Goal: Information Seeking & Learning: Learn about a topic

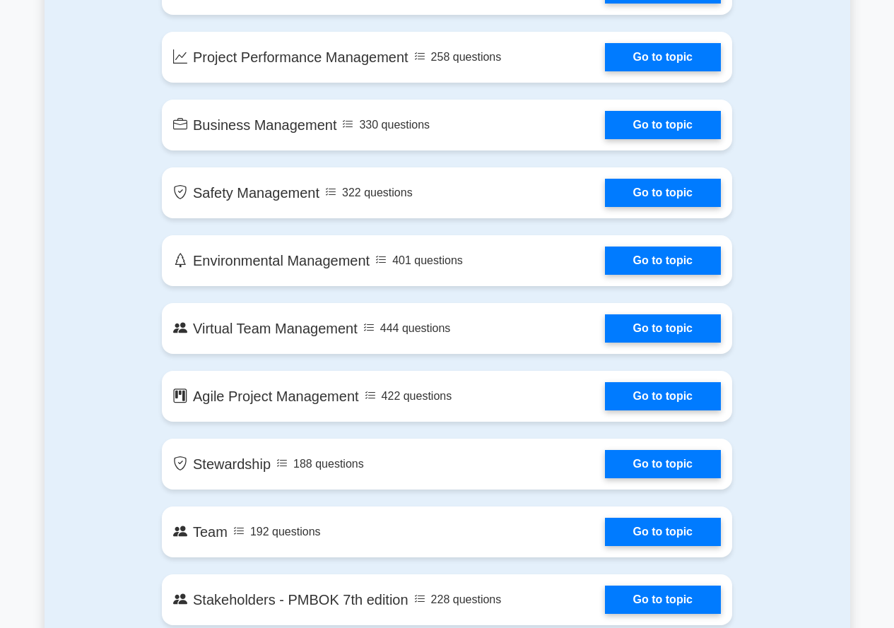
scroll to position [2426, 0]
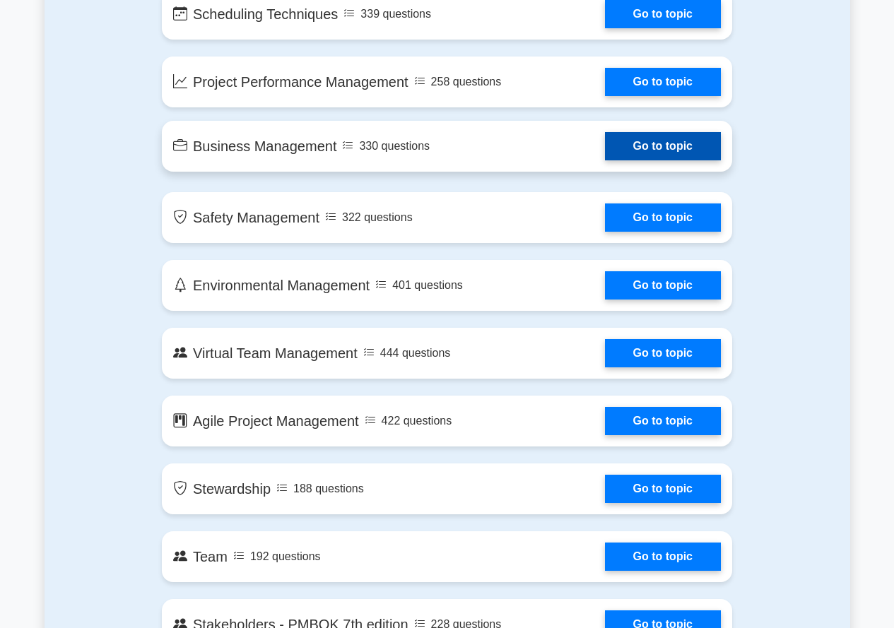
click at [605, 152] on link "Go to topic" at bounding box center [663, 146] width 116 height 28
